Goal: Book appointment/travel/reservation

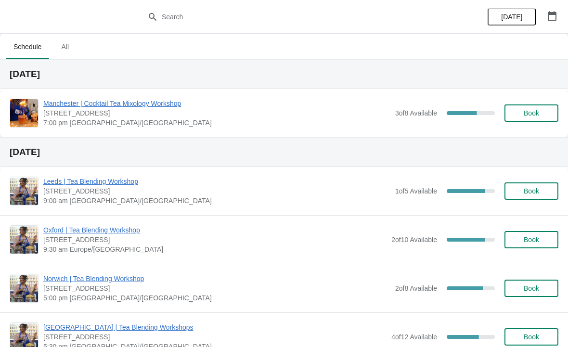
click at [518, 18] on span "[DATE]" at bounding box center [511, 17] width 21 height 8
click at [527, 52] on ul "Schedule All" at bounding box center [284, 46] width 560 height 25
click at [560, 15] on button "button" at bounding box center [552, 15] width 17 height 17
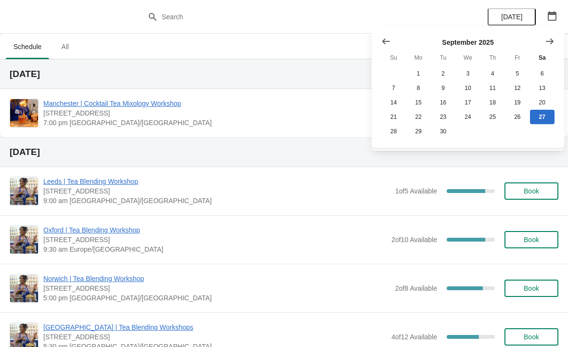
click at [553, 45] on icon "Show next month, October 2025" at bounding box center [550, 42] width 10 height 10
click at [552, 43] on icon "Show next month, November 2025" at bounding box center [550, 42] width 10 height 10
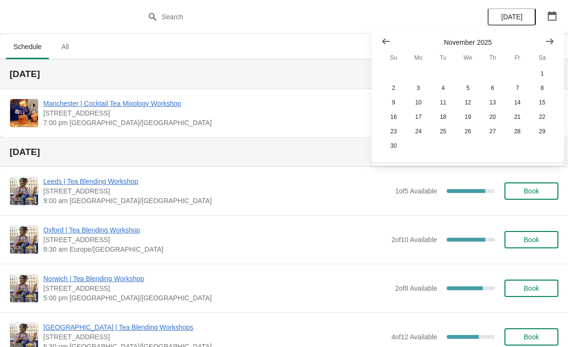
click at [555, 45] on button "Show next month, December 2025" at bounding box center [549, 41] width 17 height 17
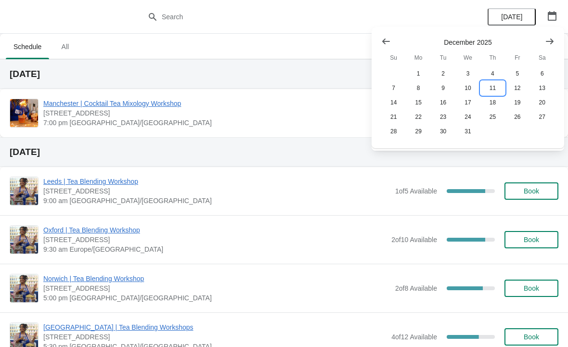
click at [501, 87] on button "11" at bounding box center [493, 88] width 25 height 14
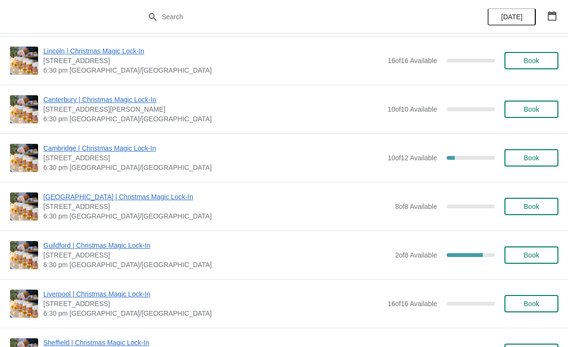
scroll to position [881, 0]
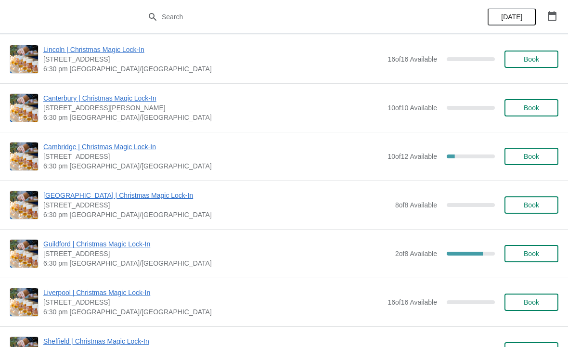
click at [538, 159] on span "Book" at bounding box center [531, 157] width 15 height 8
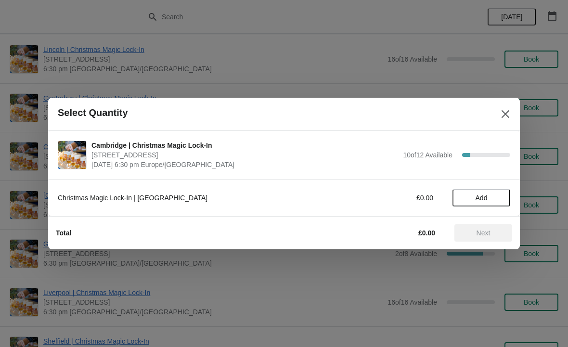
click at [489, 196] on span "Add" at bounding box center [481, 198] width 40 height 8
click at [484, 232] on span "Next" at bounding box center [484, 233] width 14 height 8
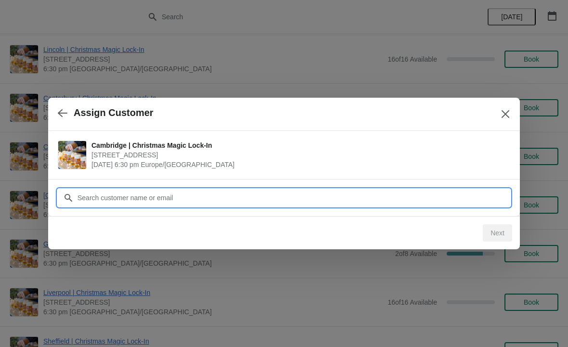
click at [224, 191] on input "Customer" at bounding box center [293, 197] width 433 height 17
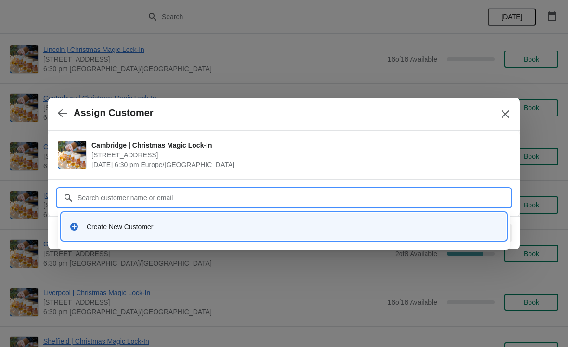
click at [133, 227] on div "Create New Customer" at bounding box center [293, 227] width 412 height 10
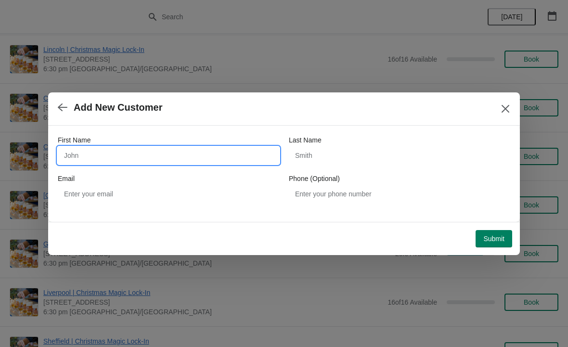
click at [146, 152] on input "First Name" at bounding box center [168, 155] width 221 height 17
type input "[PERSON_NAME]"
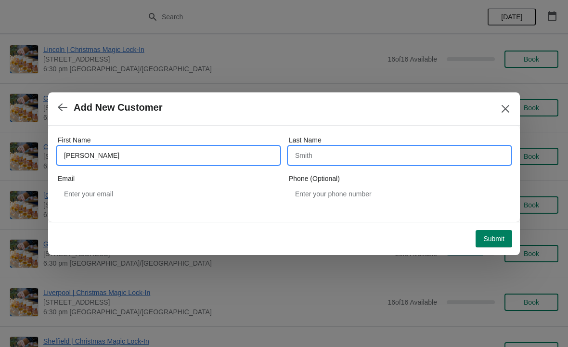
click at [375, 157] on input "Last Name" at bounding box center [399, 155] width 221 height 17
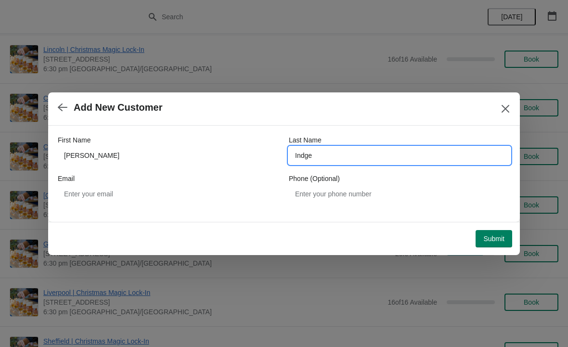
type input "Indge"
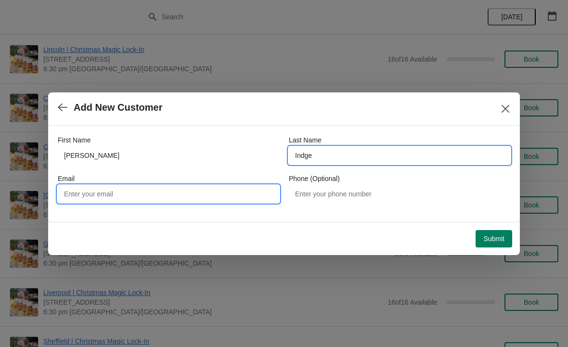
click at [127, 197] on input "Email" at bounding box center [168, 193] width 221 height 17
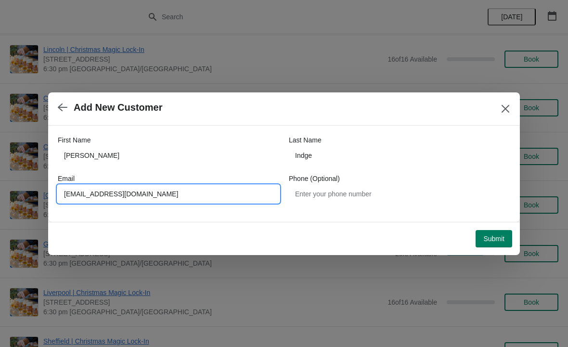
click at [82, 195] on input "[EMAIL_ADDRESS][DOMAIN_NAME]" at bounding box center [168, 193] width 221 height 17
click at [168, 191] on input "[EMAIL_ADDRESS][DOMAIN_NAME]" at bounding box center [168, 193] width 221 height 17
type input "[EMAIL_ADDRESS][DOMAIN_NAME]"
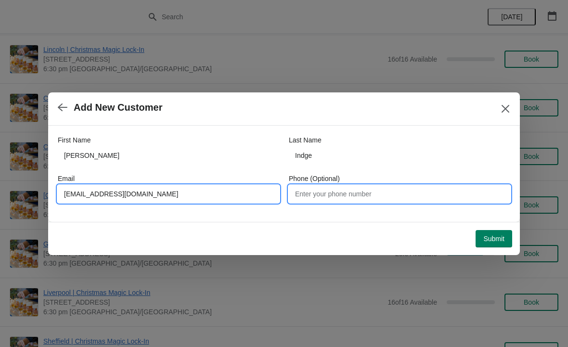
click at [339, 192] on input "Phone (Optional)" at bounding box center [399, 193] width 221 height 17
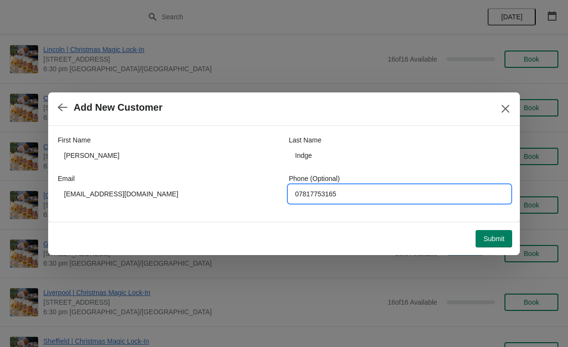
type input "07817753165"
click at [496, 244] on button "Submit" at bounding box center [494, 238] width 37 height 17
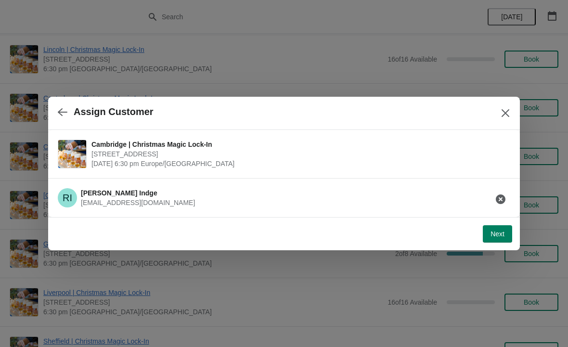
click at [501, 237] on span "Next" at bounding box center [498, 234] width 14 height 8
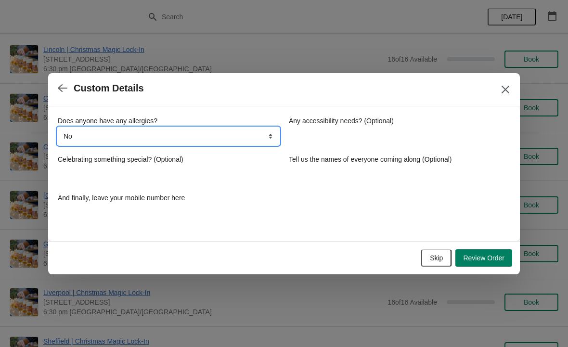
click at [169, 133] on select "No Yes, nuts Yes, wheat Yes, other" at bounding box center [168, 136] width 221 height 17
select select "Yes, nuts"
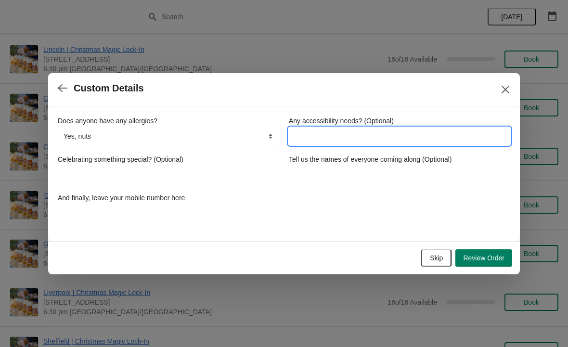
click at [323, 130] on input "Any accessibility needs? (Optional)" at bounding box center [399, 136] width 221 height 17
type input "P"
type input "All nuts and wheat"
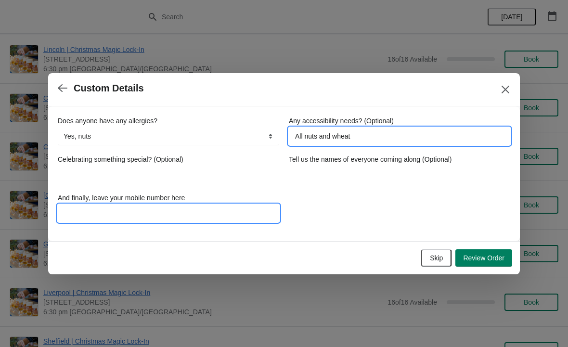
click at [164, 217] on input "And finally, leave your mobile number here" at bounding box center [168, 213] width 221 height 17
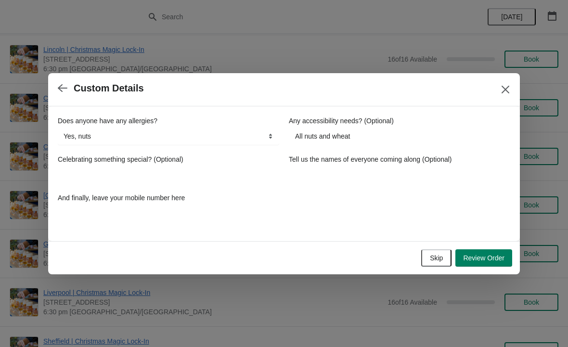
click at [489, 256] on span "Review Order" at bounding box center [483, 258] width 41 height 8
